Goal: Task Accomplishment & Management: Complete application form

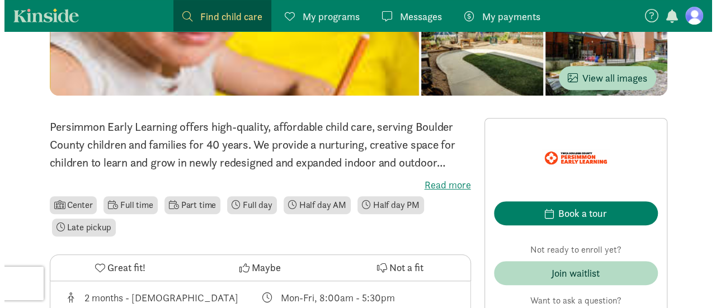
scroll to position [203, 0]
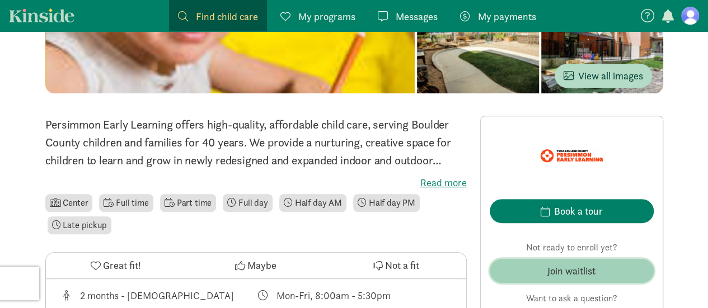
click at [580, 268] on div "Join waitlist" at bounding box center [571, 271] width 48 height 15
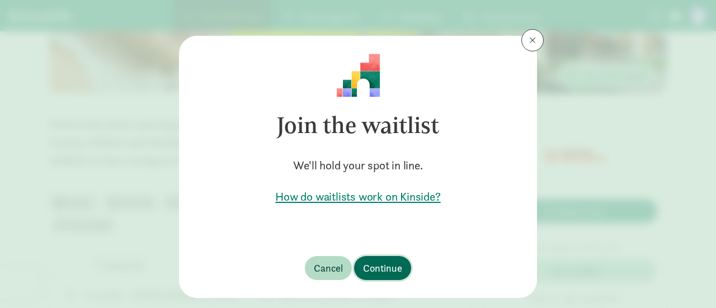
click at [374, 267] on span "Continue" at bounding box center [382, 268] width 39 height 15
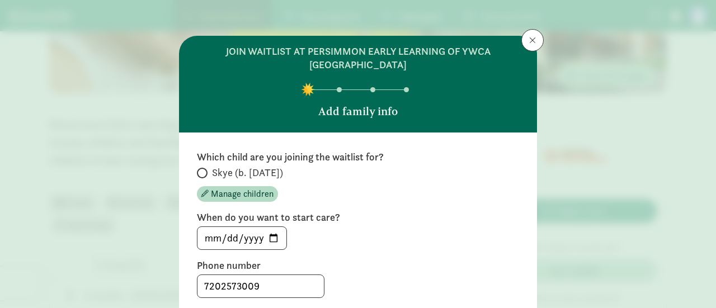
click at [197, 168] on span at bounding box center [202, 173] width 11 height 11
click at [197, 170] on input "Skye (b. [DATE])" at bounding box center [200, 173] width 7 height 7
radio input "true"
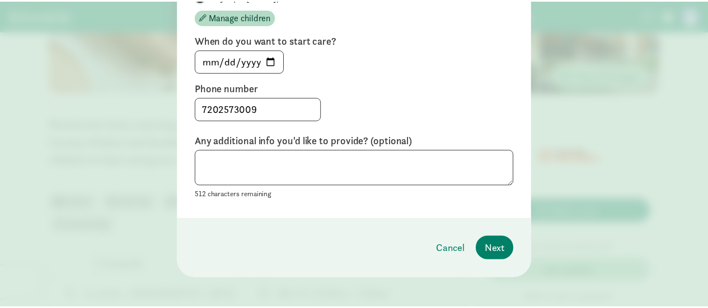
scroll to position [178, 0]
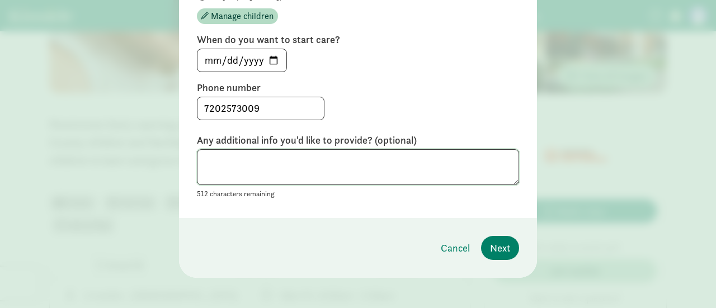
click at [373, 165] on textarea at bounding box center [358, 167] width 322 height 36
click at [493, 241] on span "Next" at bounding box center [500, 248] width 20 height 15
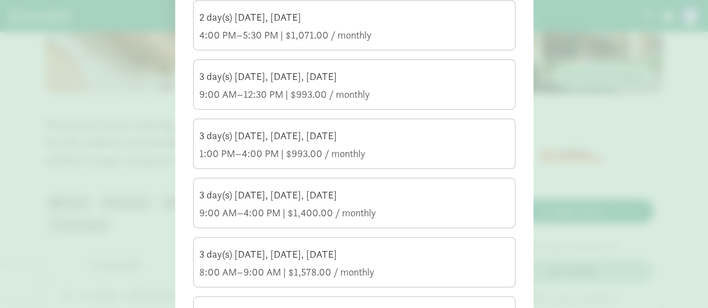
scroll to position [353, 0]
click at [265, 206] on div "9:00 AM–4:00 PM | $1,400.00 / monthly" at bounding box center [354, 212] width 310 height 13
click at [0, 0] on input "3 day(s) [DATE], [DATE], [DATE] 9:00 AM–4:00 PM | $1,400.00 / monthly" at bounding box center [0, 0] width 0 height 0
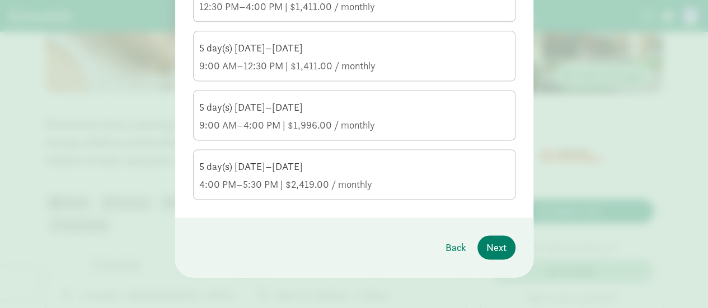
scroll to position [737, 0]
click at [491, 242] on span "Next" at bounding box center [496, 248] width 20 height 15
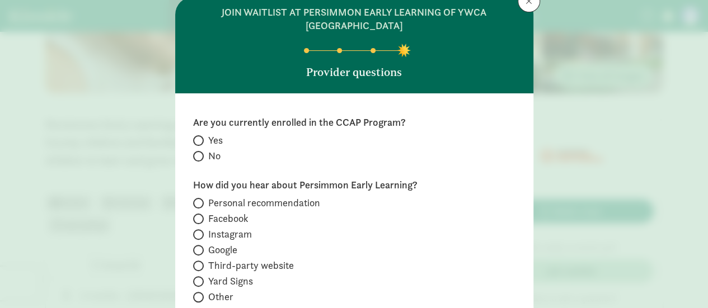
scroll to position [42, 0]
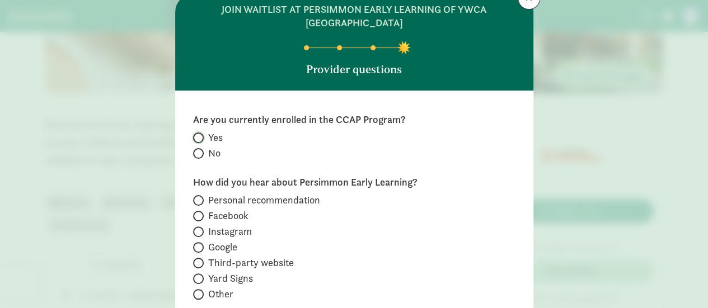
click at [193, 137] on input "Yes" at bounding box center [196, 137] width 7 height 7
radio input "true"
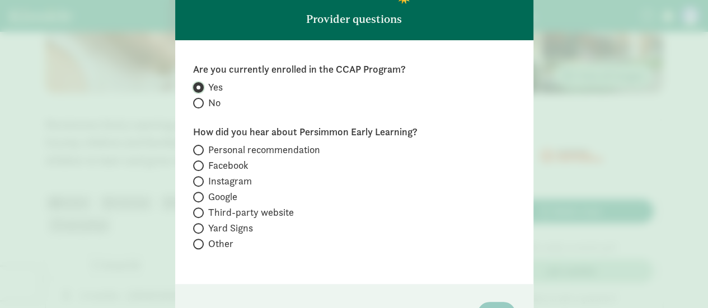
scroll to position [93, 0]
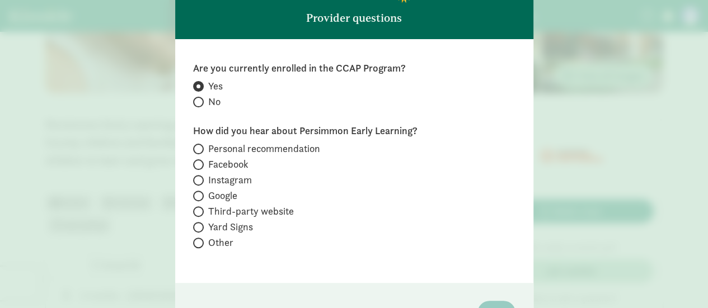
click at [198, 149] on span at bounding box center [198, 149] width 11 height 11
click at [198, 149] on input "Personal recommendation" at bounding box center [196, 148] width 7 height 7
radio input "true"
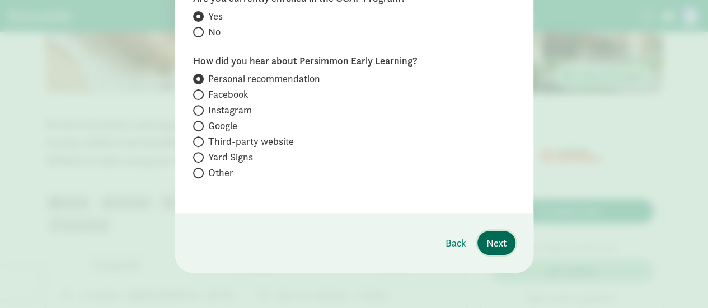
click at [497, 245] on span "Next" at bounding box center [496, 243] width 20 height 15
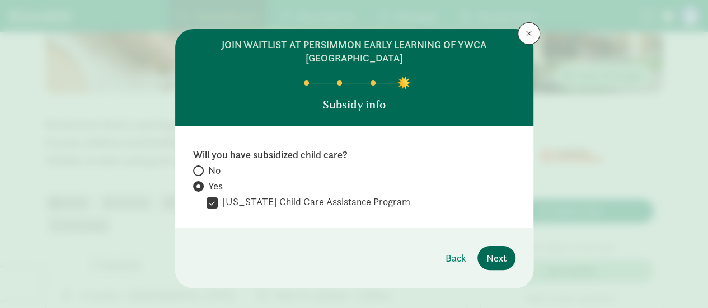
scroll to position [22, 0]
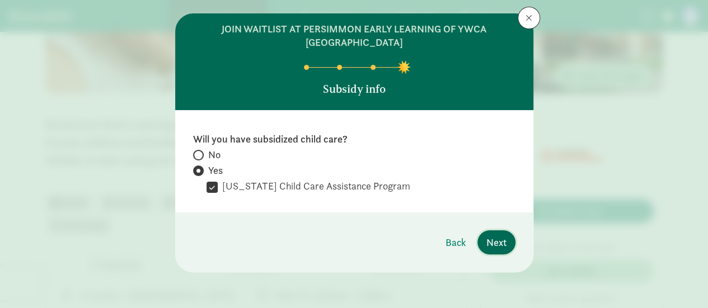
click at [497, 245] on span "Next" at bounding box center [496, 242] width 20 height 15
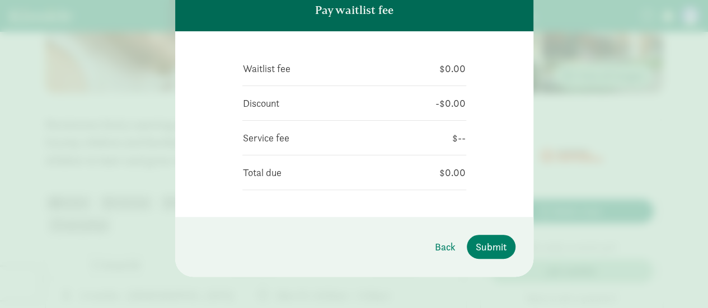
scroll to position [102, 0]
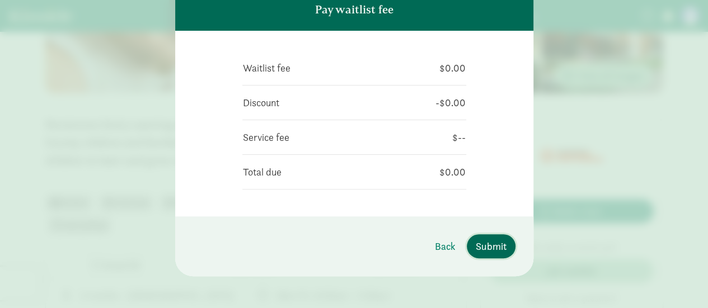
click at [497, 245] on span "Submit" at bounding box center [491, 246] width 31 height 15
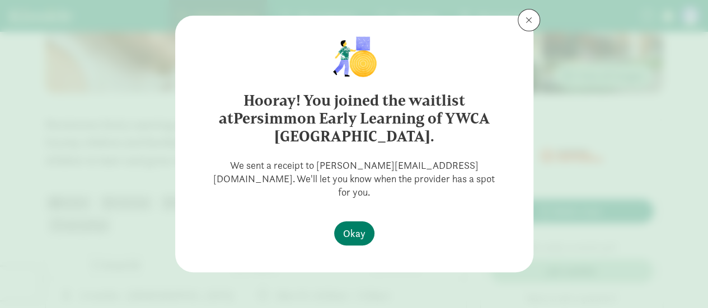
scroll to position [4, 0]
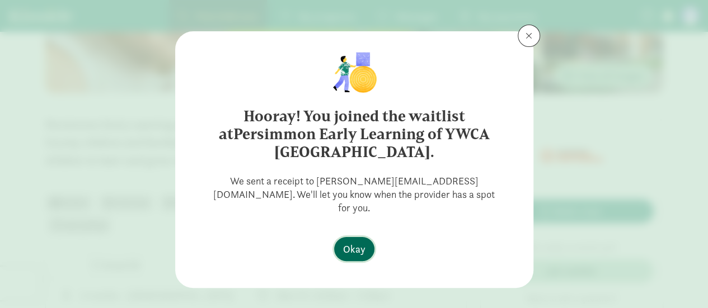
click at [353, 242] on span "Okay" at bounding box center [354, 249] width 22 height 15
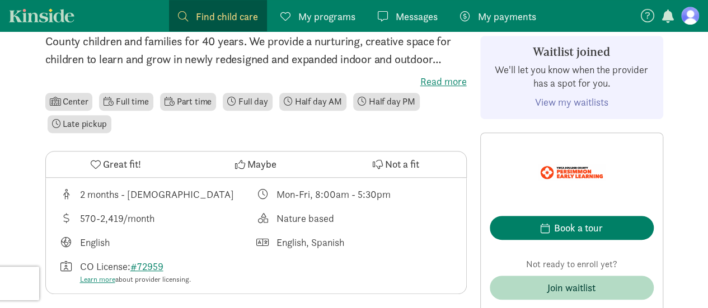
scroll to position [303, 0]
